Goal: Task Accomplishment & Management: Manage account settings

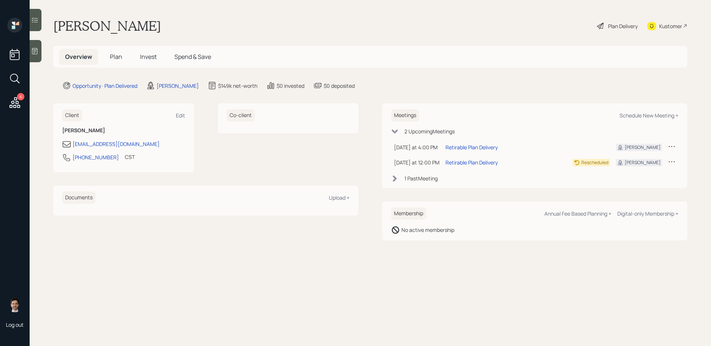
click at [116, 56] on span "Plan" at bounding box center [116, 57] width 12 height 8
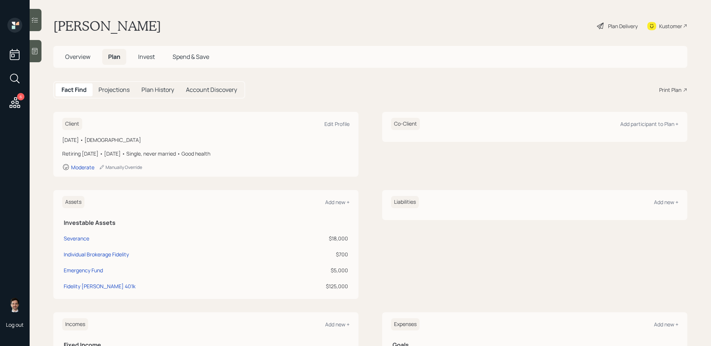
click at [544, 27] on div "Plan Delivery" at bounding box center [623, 26] width 30 height 8
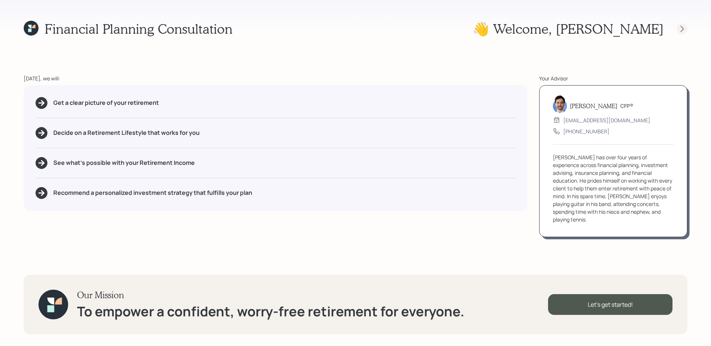
click at [544, 31] on icon at bounding box center [681, 28] width 7 height 7
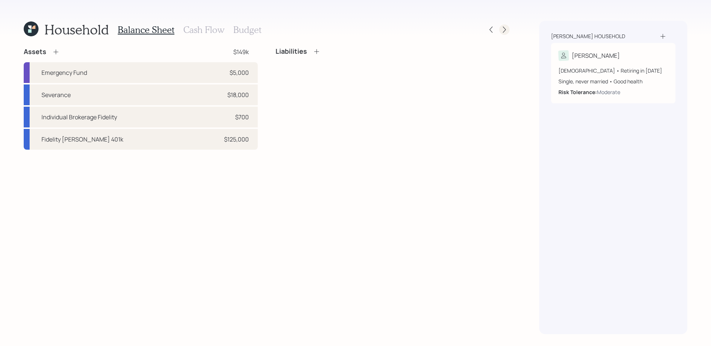
click at [503, 30] on icon at bounding box center [504, 29] width 7 height 7
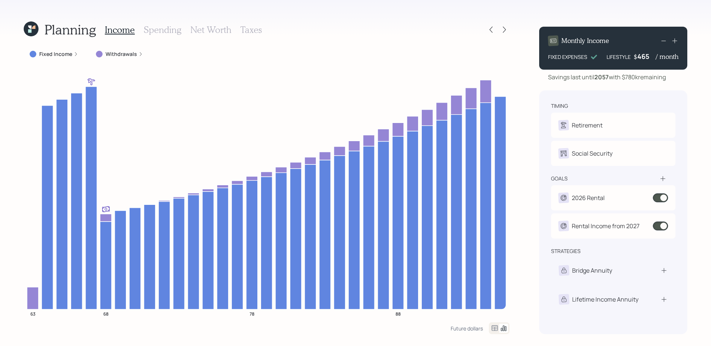
click at [494, 275] on icon at bounding box center [494, 328] width 9 height 9
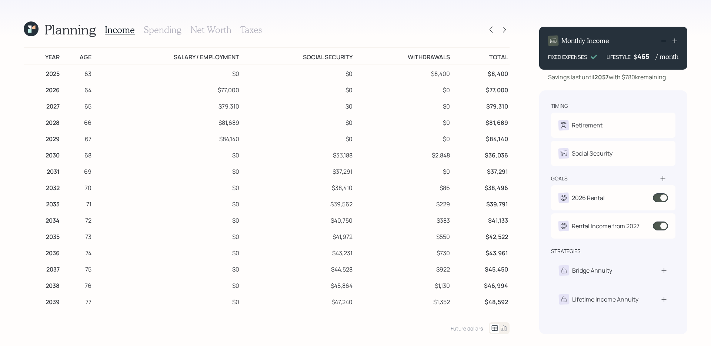
click at [506, 275] on icon at bounding box center [503, 328] width 9 height 9
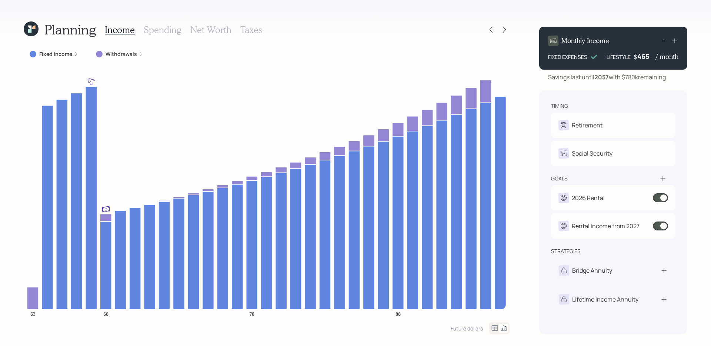
click at [511, 27] on div "Planning Income Spending Net Worth Taxes Fixed Income Withdrawals 63 68 78 88 F…" at bounding box center [355, 173] width 711 height 346
click at [506, 27] on icon at bounding box center [504, 29] width 7 height 7
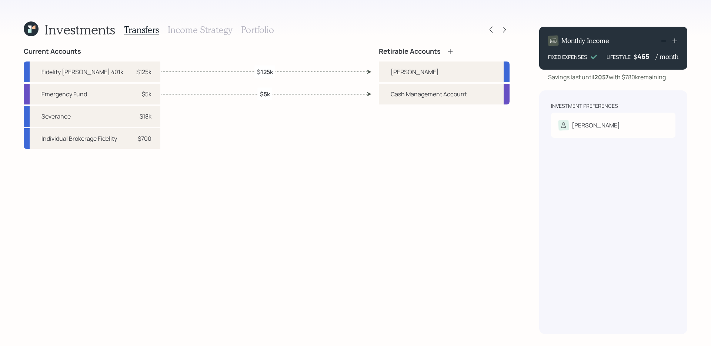
click at [34, 34] on icon at bounding box center [31, 28] width 15 height 15
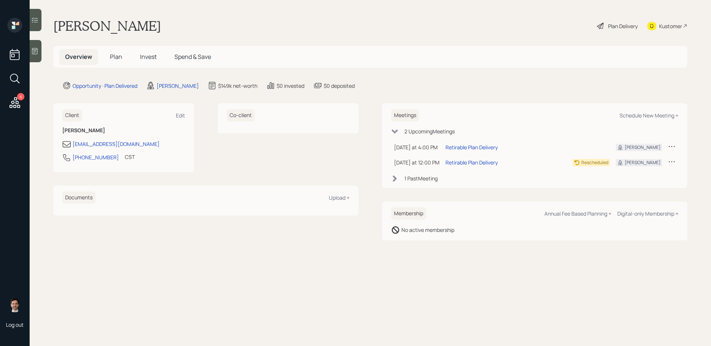
click at [14, 107] on icon at bounding box center [15, 102] width 11 height 11
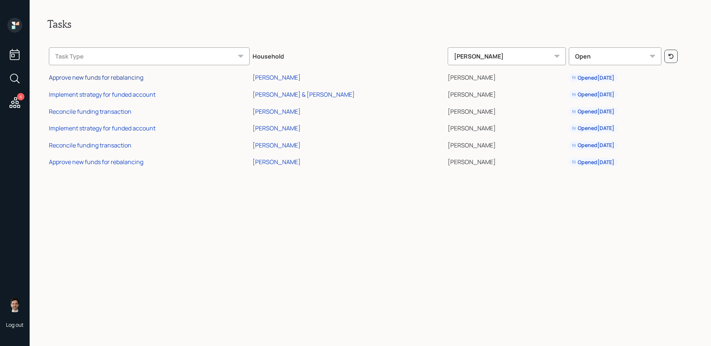
click at [131, 78] on div "Approve new funds for rebalancing" at bounding box center [96, 77] width 94 height 8
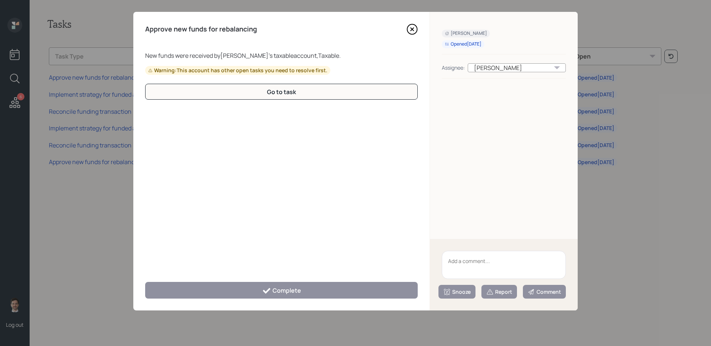
click at [477, 251] on textarea at bounding box center [504, 265] width 124 height 28
click at [477, 261] on textarea at bounding box center [504, 265] width 124 height 28
type textarea "L:egacy h"
type textarea "l"
type textarea "Legacy holdings"
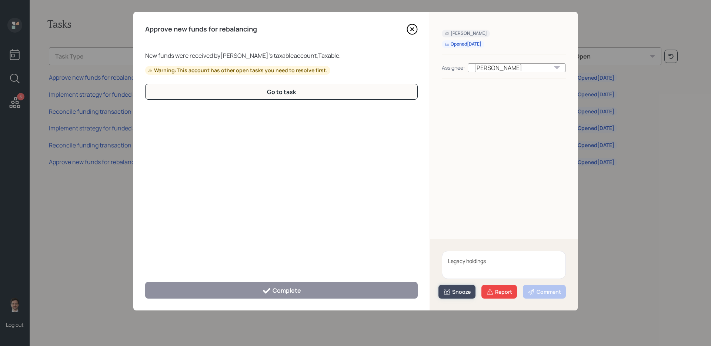
click at [445, 275] on icon at bounding box center [446, 291] width 7 height 7
click at [455, 243] on button "3 days" at bounding box center [457, 246] width 36 height 15
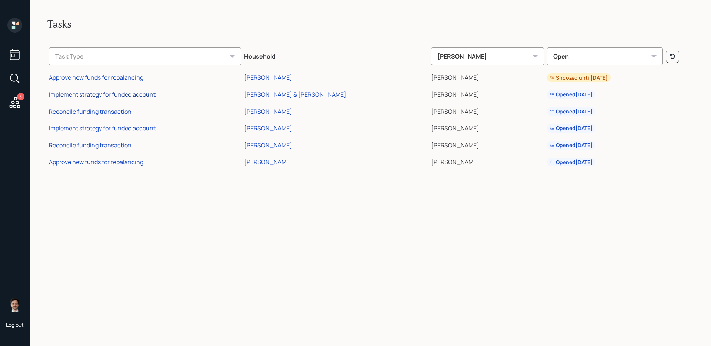
click at [120, 95] on div "Implement strategy for funded account" at bounding box center [102, 94] width 107 height 8
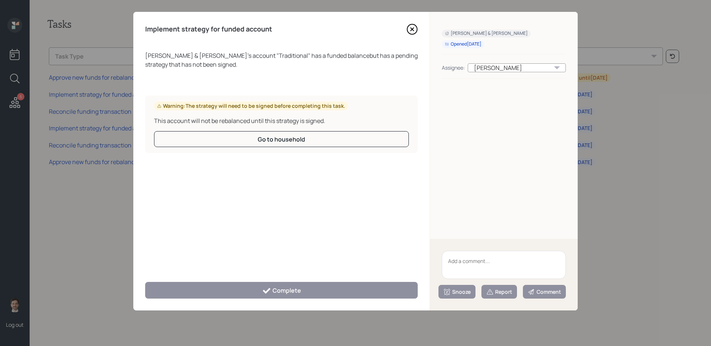
click at [479, 265] on textarea at bounding box center [504, 265] width 124 height 28
click at [464, 265] on textarea at bounding box center [504, 265] width 124 height 28
type textarea "Follow up with them"
click at [469, 275] on button "Snooze" at bounding box center [456, 292] width 37 height 14
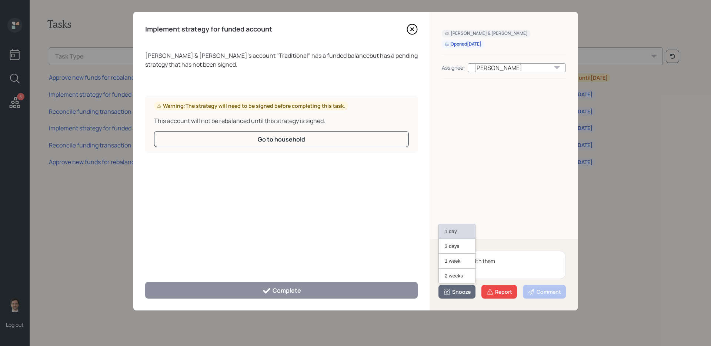
click at [452, 230] on button "1 day" at bounding box center [457, 231] width 36 height 15
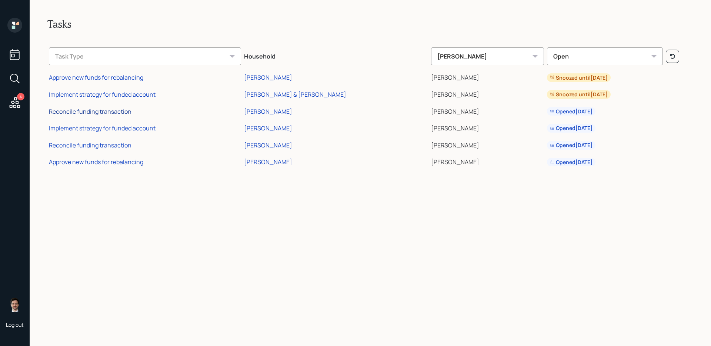
click at [98, 113] on div "Reconcile funding transaction" at bounding box center [90, 111] width 83 height 8
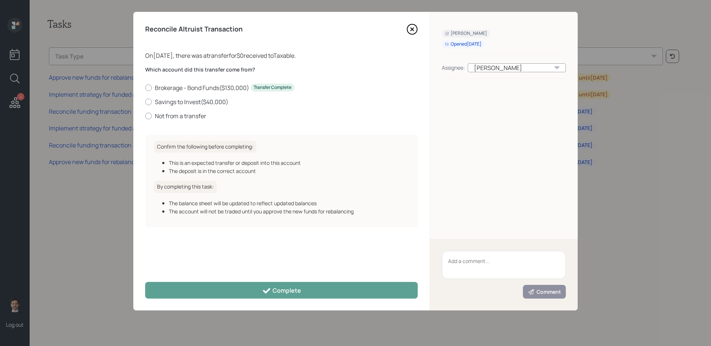
click at [483, 266] on textarea at bounding box center [504, 265] width 124 height 28
paste textarea "Legacy holdings"
type textarea "Legacy holdings"
click at [412, 30] on icon at bounding box center [412, 29] width 3 height 3
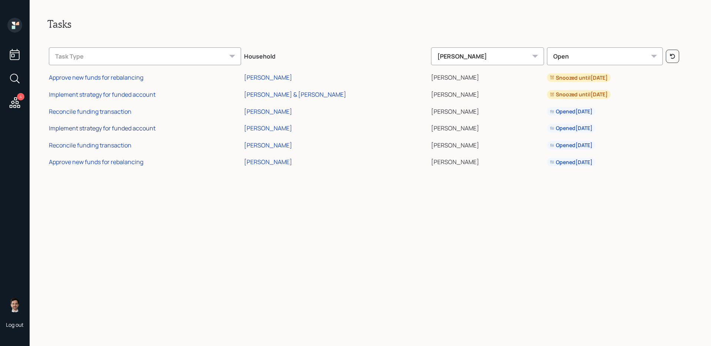
click at [110, 127] on div "Implement strategy for funded account" at bounding box center [102, 128] width 107 height 8
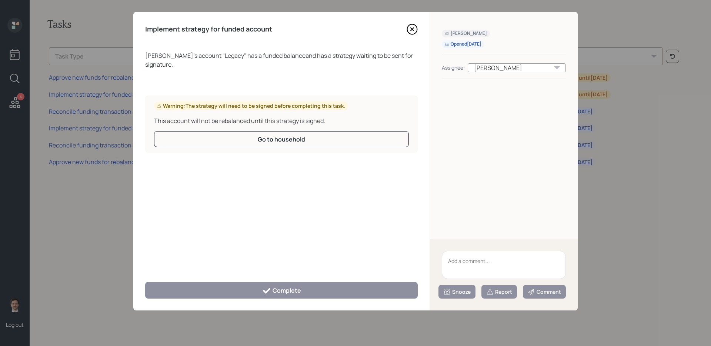
click at [482, 267] on textarea at bounding box center [504, 265] width 124 height 28
paste textarea "Legacy holdings"
type textarea "Legacy holdings"
click at [448, 275] on icon at bounding box center [447, 291] width 6 height 6
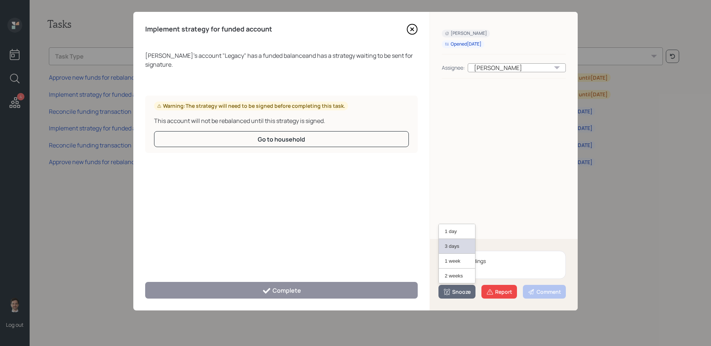
click at [460, 241] on button "3 days" at bounding box center [457, 246] width 36 height 15
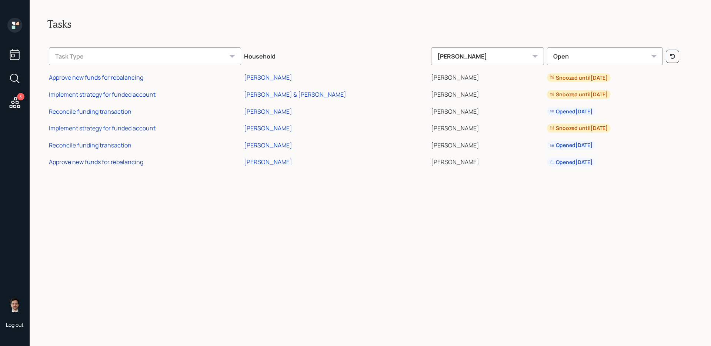
click at [78, 163] on div "Approve new funds for rebalancing" at bounding box center [96, 162] width 94 height 8
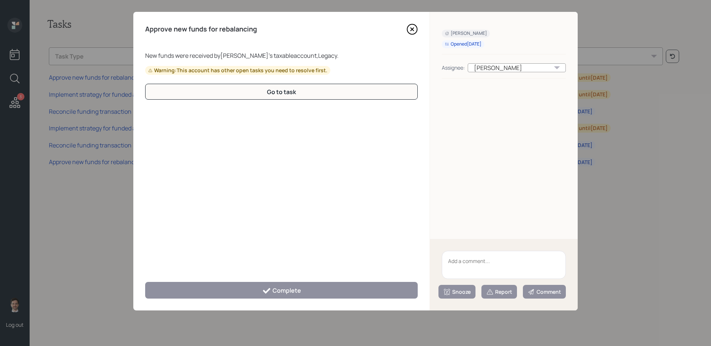
click at [467, 258] on textarea at bounding box center [504, 265] width 124 height 28
paste textarea "Legacy holdings"
type textarea "Legacy holdings"
click at [455, 275] on div "Snooze" at bounding box center [456, 291] width 27 height 7
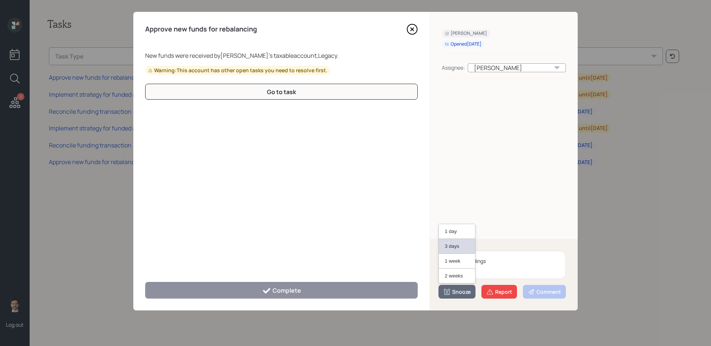
click at [448, 246] on button "3 days" at bounding box center [457, 246] width 36 height 15
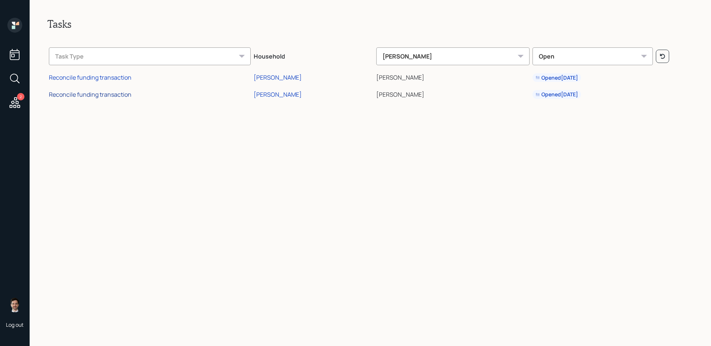
click at [98, 98] on div "Reconcile funding transaction" at bounding box center [90, 94] width 83 height 8
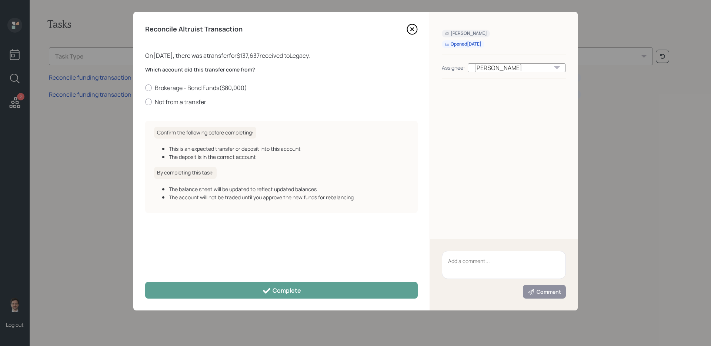
click at [412, 30] on icon at bounding box center [411, 29] width 11 height 11
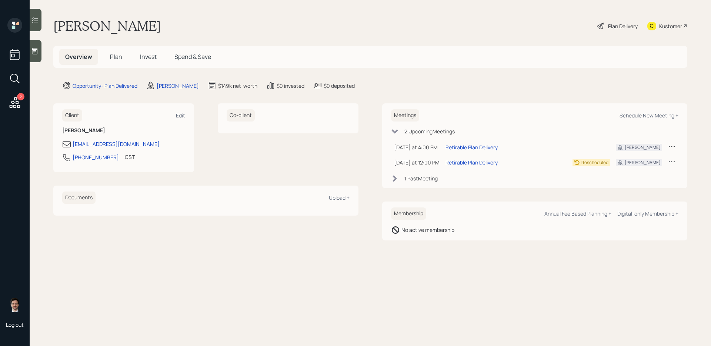
click at [613, 24] on div "Plan Delivery" at bounding box center [623, 26] width 30 height 8
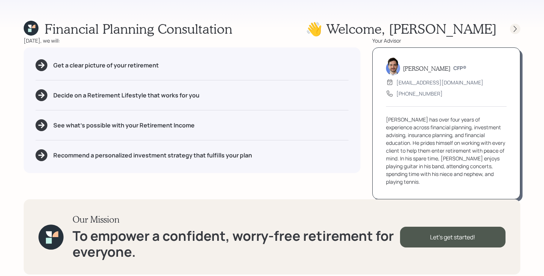
click at [515, 27] on icon at bounding box center [515, 29] width 3 height 6
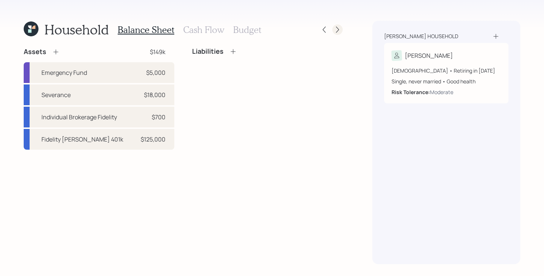
click at [337, 31] on icon at bounding box center [337, 29] width 7 height 7
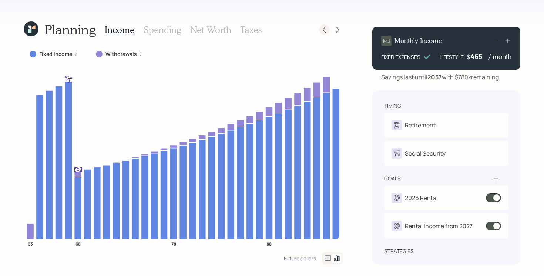
click at [322, 28] on icon at bounding box center [324, 29] width 7 height 7
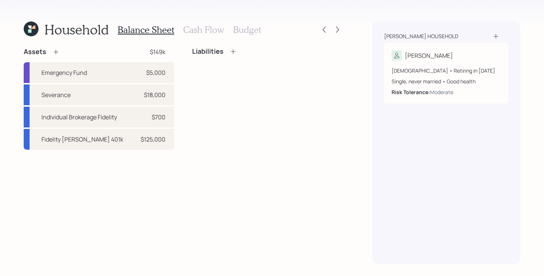
click at [26, 24] on icon at bounding box center [31, 28] width 15 height 15
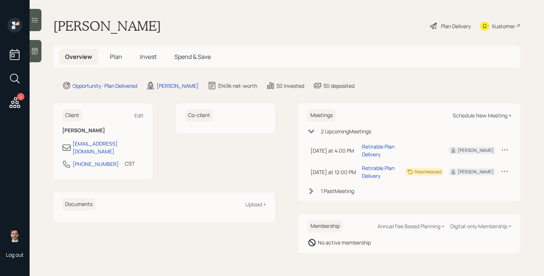
click at [485, 117] on div "Schedule New Meeting +" at bounding box center [482, 115] width 59 height 7
select select "ef6b64e1-8f62-4a74-b865-a7df4b35b836"
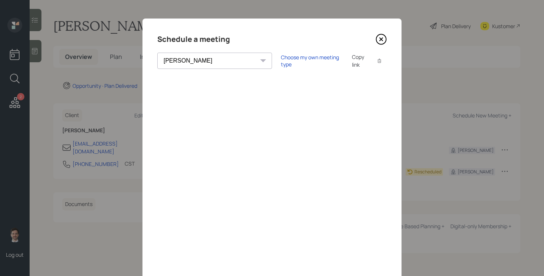
click at [374, 38] on div "Schedule a meeting" at bounding box center [272, 39] width 230 height 12
click at [385, 38] on icon at bounding box center [381, 39] width 11 height 11
